Goal: Task Accomplishment & Management: Manage account settings

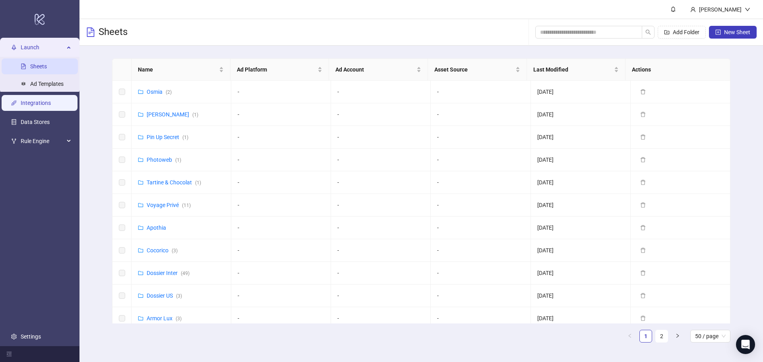
click at [51, 105] on link "Integrations" at bounding box center [36, 103] width 30 height 6
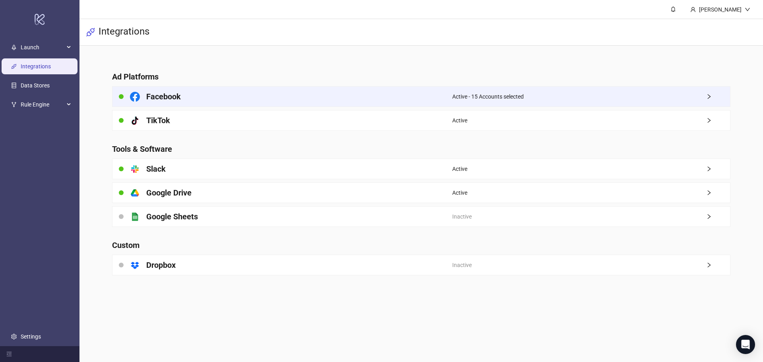
click at [441, 96] on div "Facebook" at bounding box center [282, 97] width 340 height 20
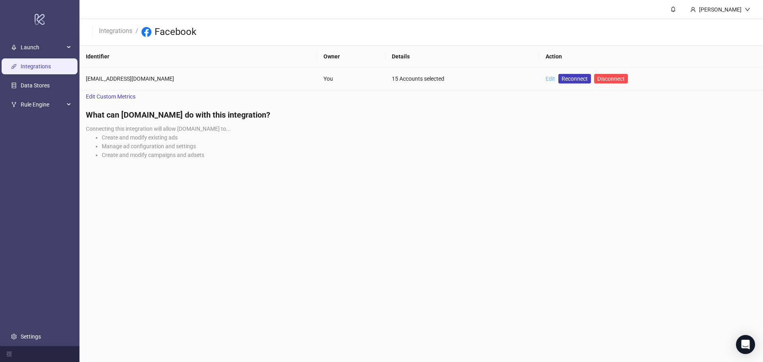
click at [545, 80] on link "Edit" at bounding box center [550, 78] width 10 height 6
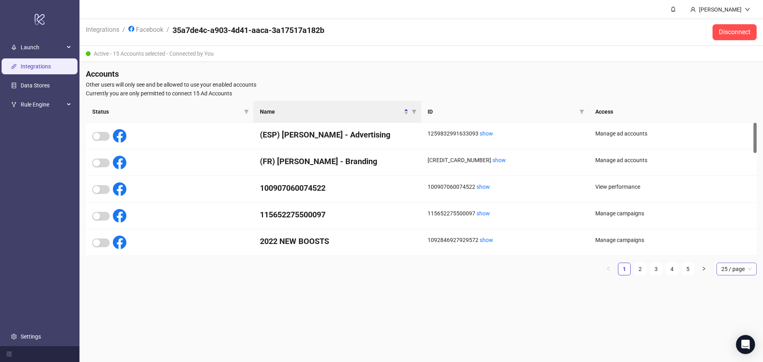
click at [738, 271] on span "25 / page" at bounding box center [736, 269] width 31 height 12
click at [727, 334] on div "100 / page" at bounding box center [736, 335] width 27 height 9
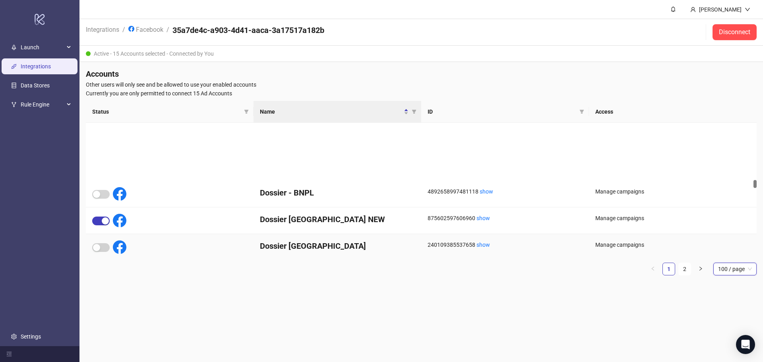
scroll to position [1033, 0]
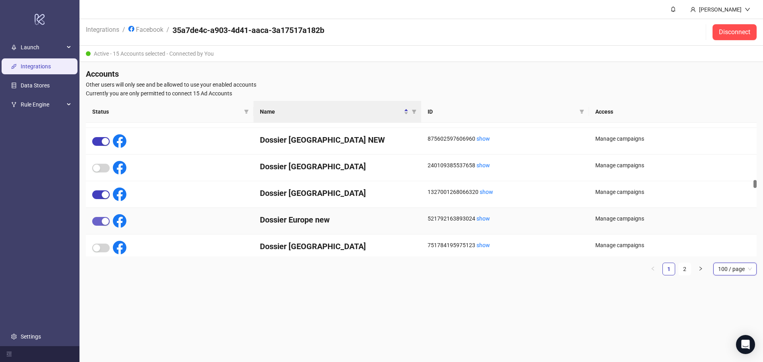
click at [101, 223] on span "button" at bounding box center [100, 221] width 17 height 9
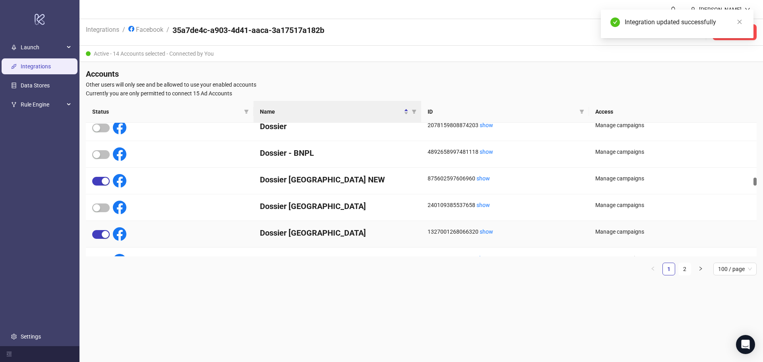
scroll to position [953, 0]
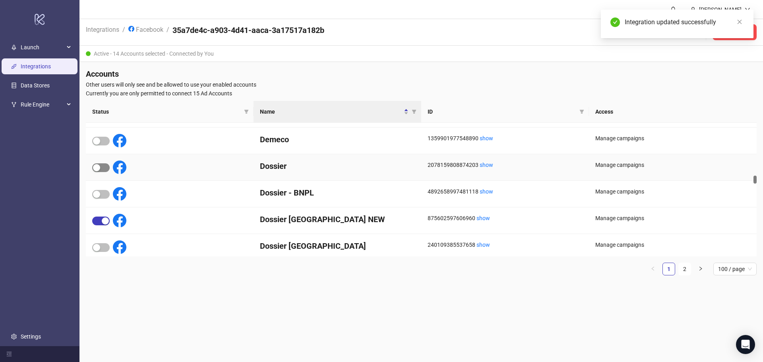
click at [97, 168] on div "button" at bounding box center [96, 167] width 7 height 7
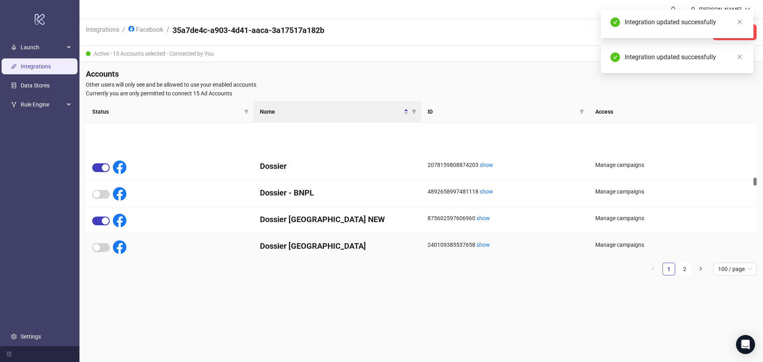
scroll to position [1033, 0]
